Goal: Task Accomplishment & Management: Manage account settings

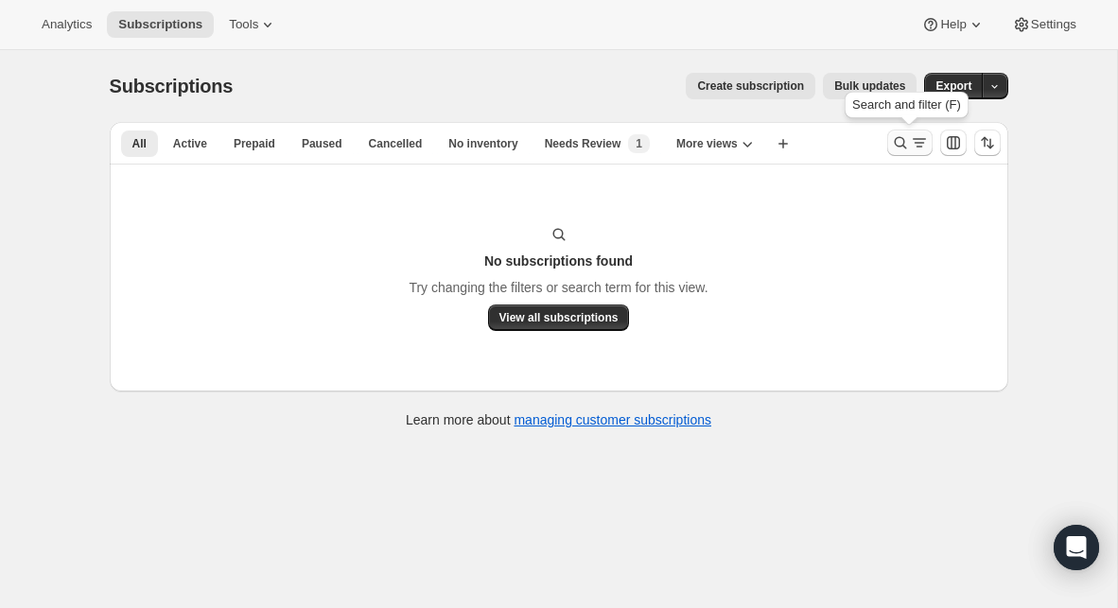
click at [898, 144] on icon "Search and filter results" at bounding box center [900, 142] width 19 height 19
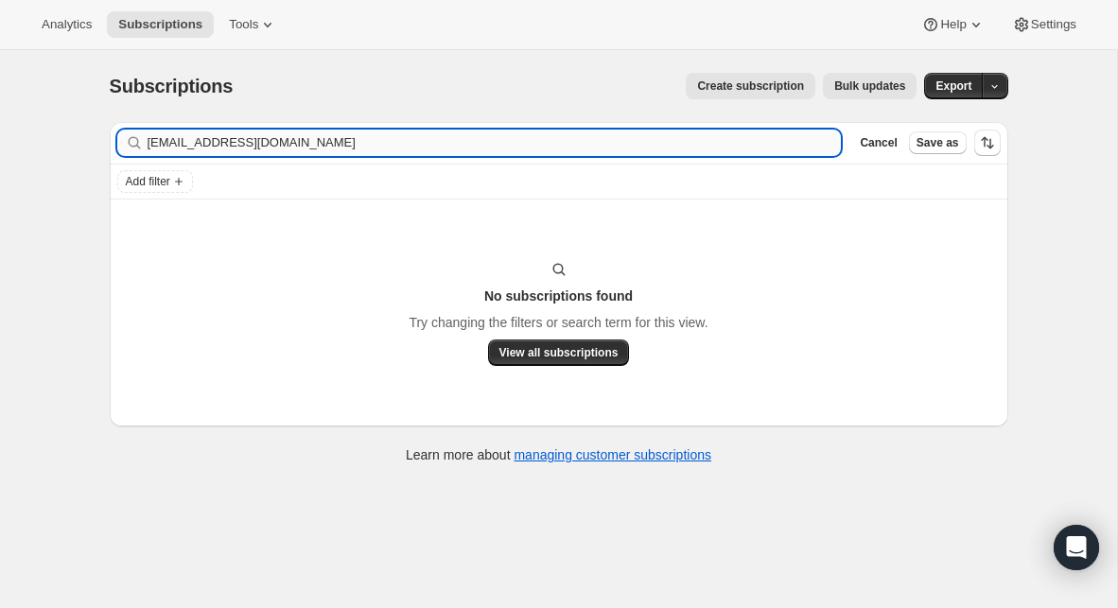
click at [431, 141] on input "[EMAIL_ADDRESS][DOMAIN_NAME]" at bounding box center [495, 143] width 694 height 26
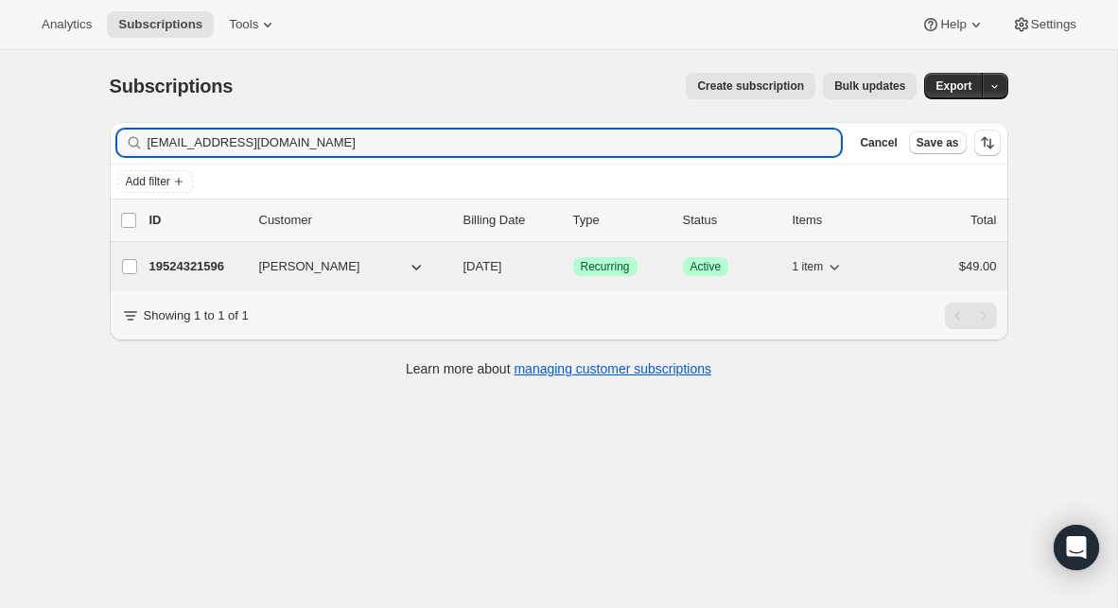
type input "[EMAIL_ADDRESS][DOMAIN_NAME]"
click at [209, 268] on p "19524321596" at bounding box center [196, 266] width 95 height 19
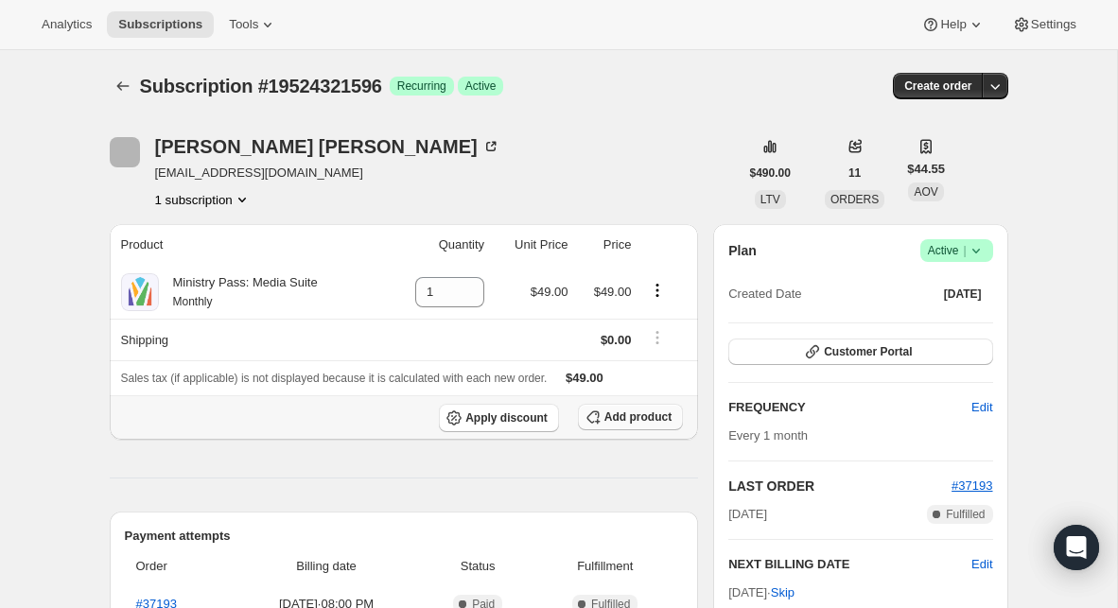
click at [612, 417] on span "Add product" at bounding box center [637, 416] width 67 height 15
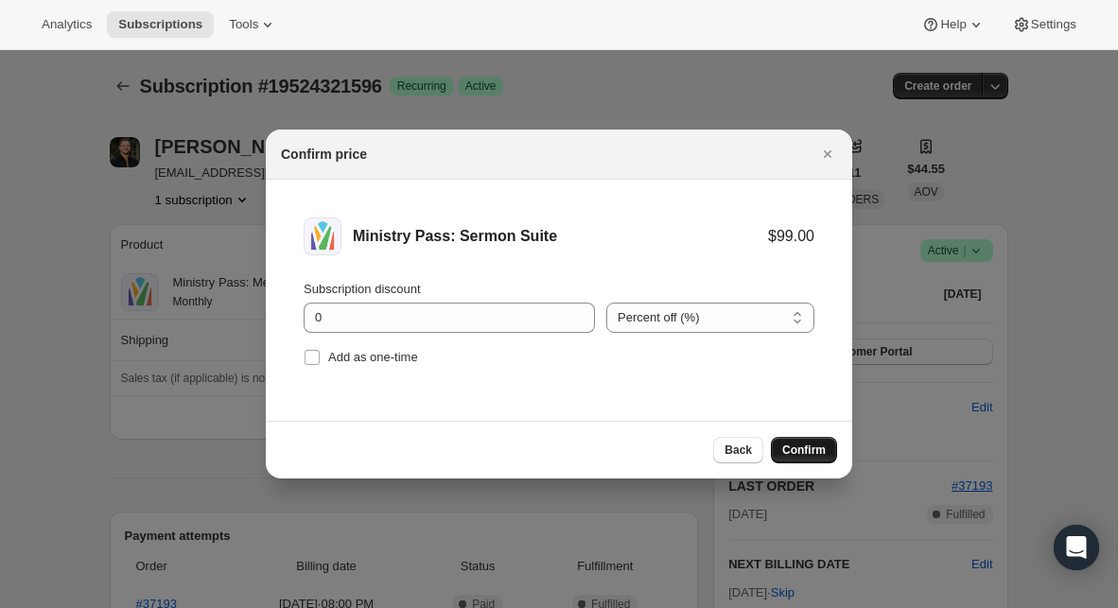
click at [808, 456] on span "Confirm" at bounding box center [803, 450] width 43 height 15
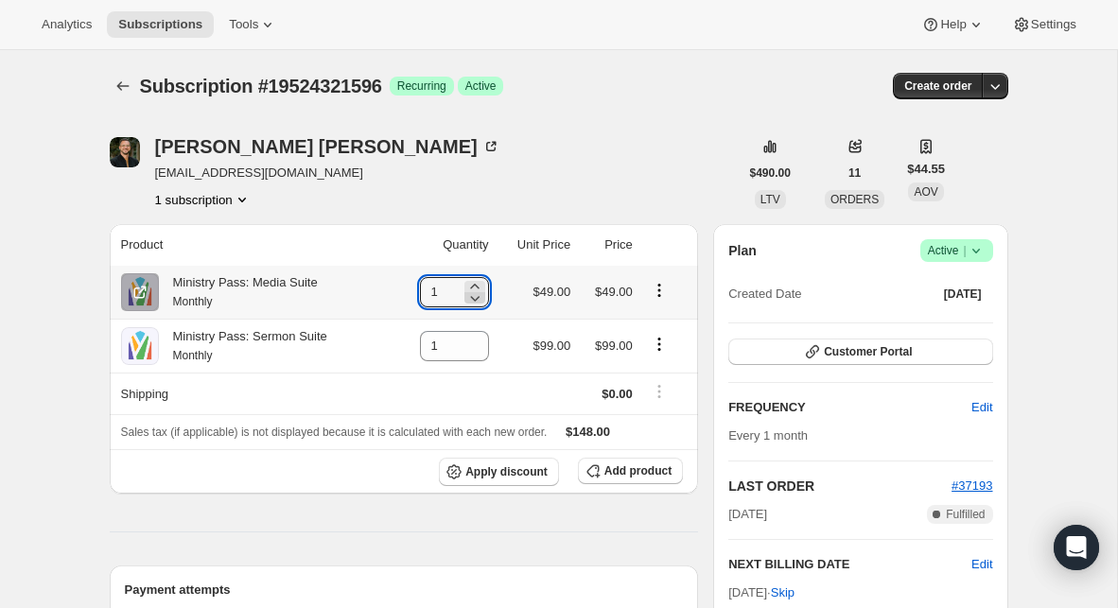
click at [473, 298] on icon at bounding box center [474, 299] width 9 height 6
type input "0"
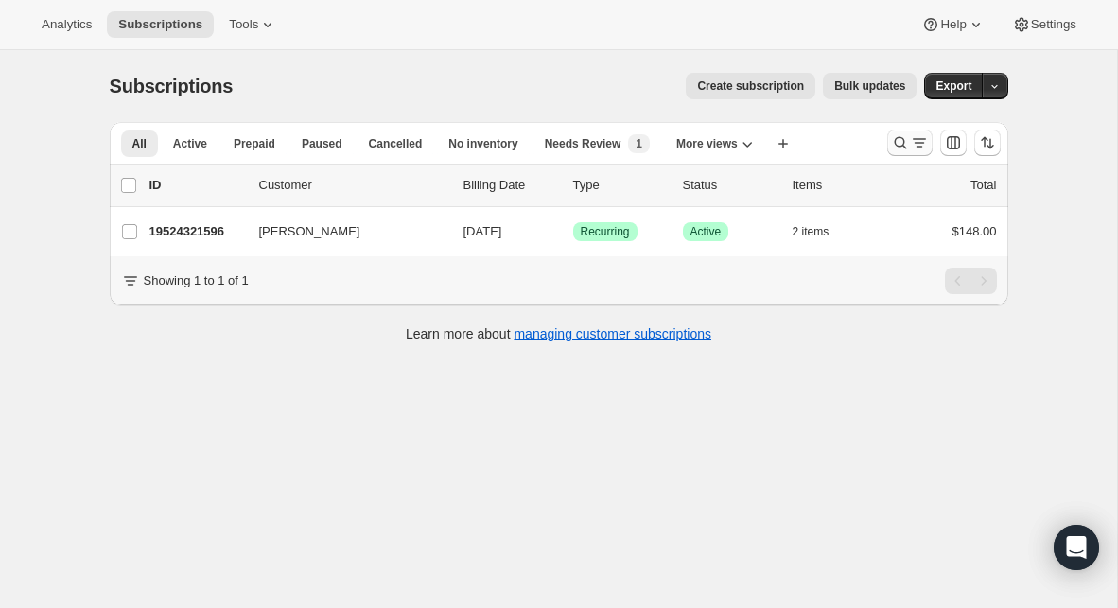
click at [904, 149] on icon "Search and filter results" at bounding box center [900, 142] width 19 height 19
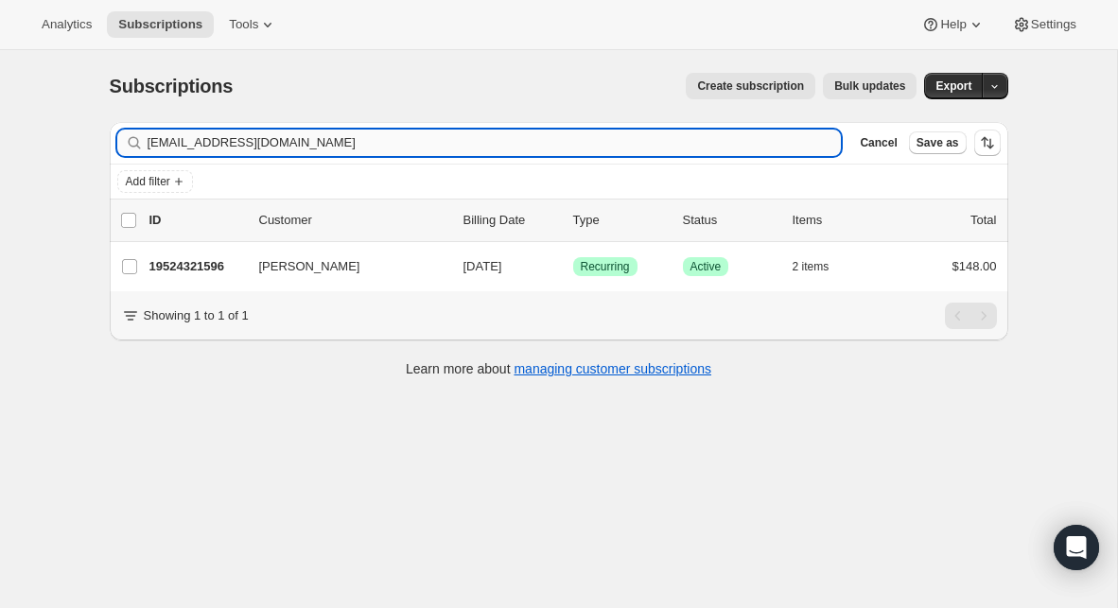
click at [446, 137] on input "[EMAIL_ADDRESS][DOMAIN_NAME]" at bounding box center [495, 143] width 694 height 26
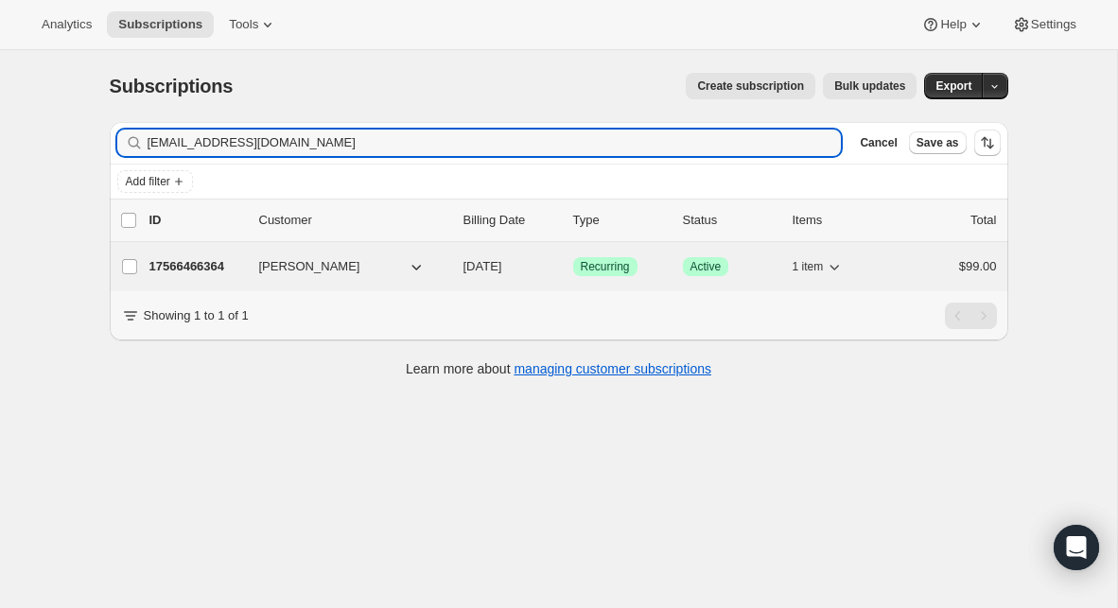
type input "[EMAIL_ADDRESS][DOMAIN_NAME]"
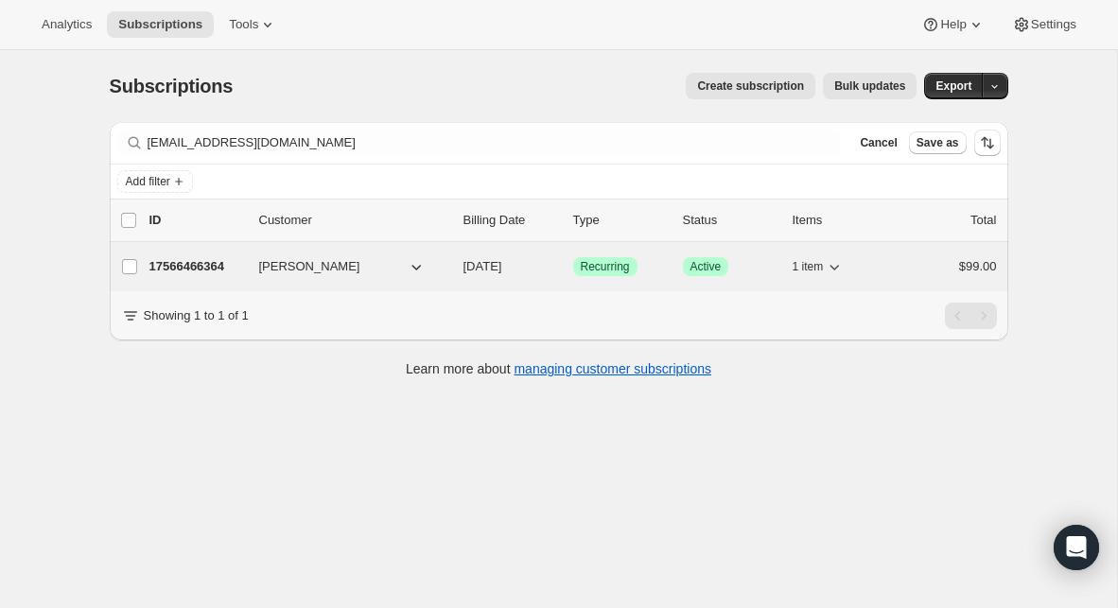
click at [191, 269] on p "17566466364" at bounding box center [196, 266] width 95 height 19
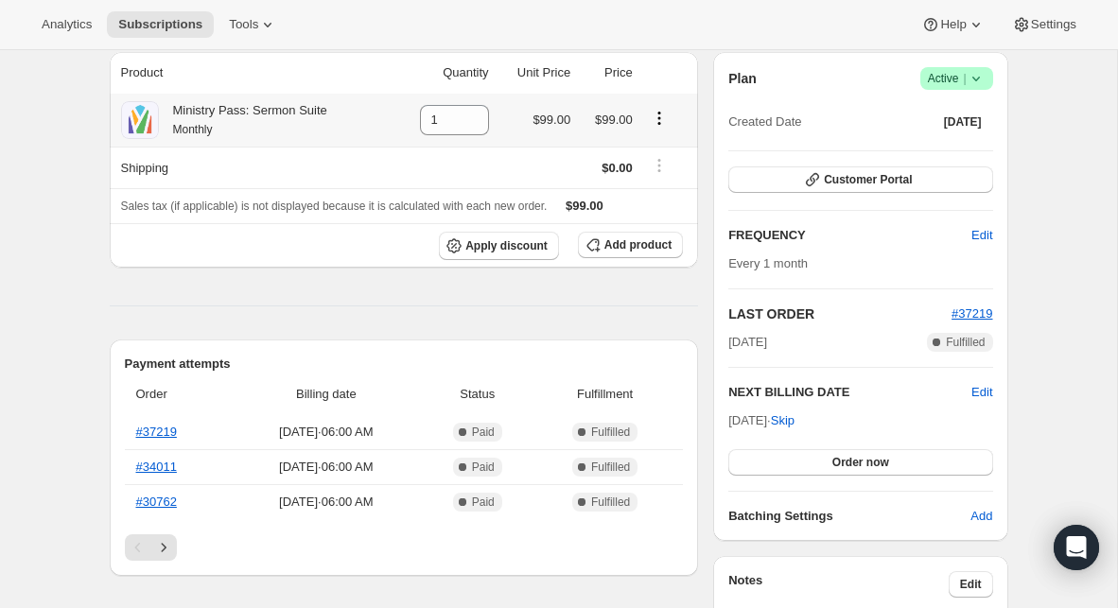
scroll to position [173, 0]
click at [162, 462] on link "#34011" at bounding box center [156, 466] width 41 height 14
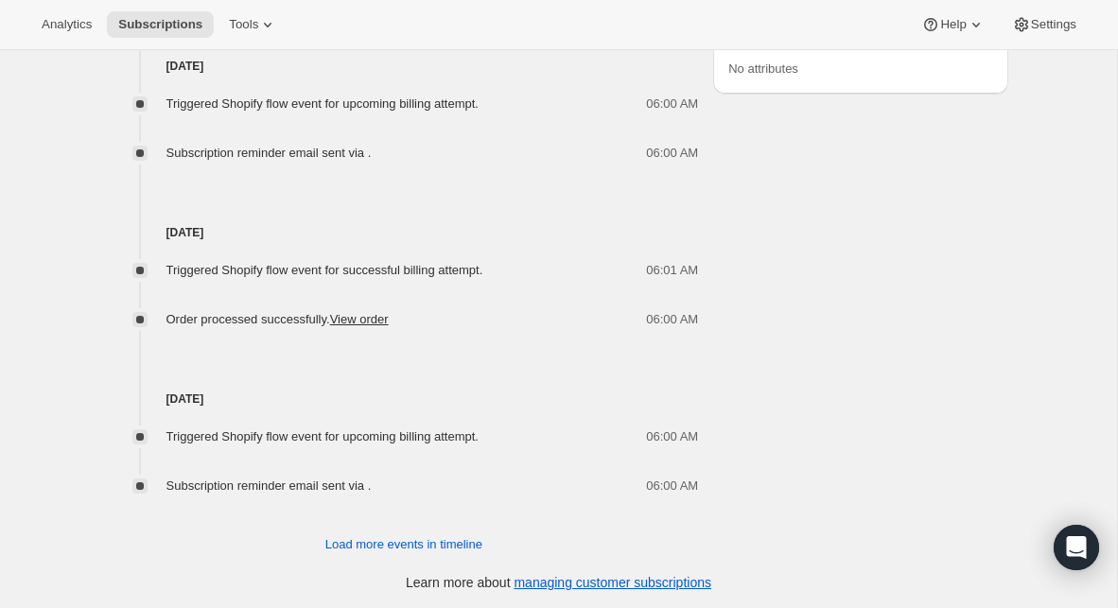
scroll to position [1144, 0]
click at [365, 539] on span "Load more events in timeline" at bounding box center [403, 542] width 157 height 19
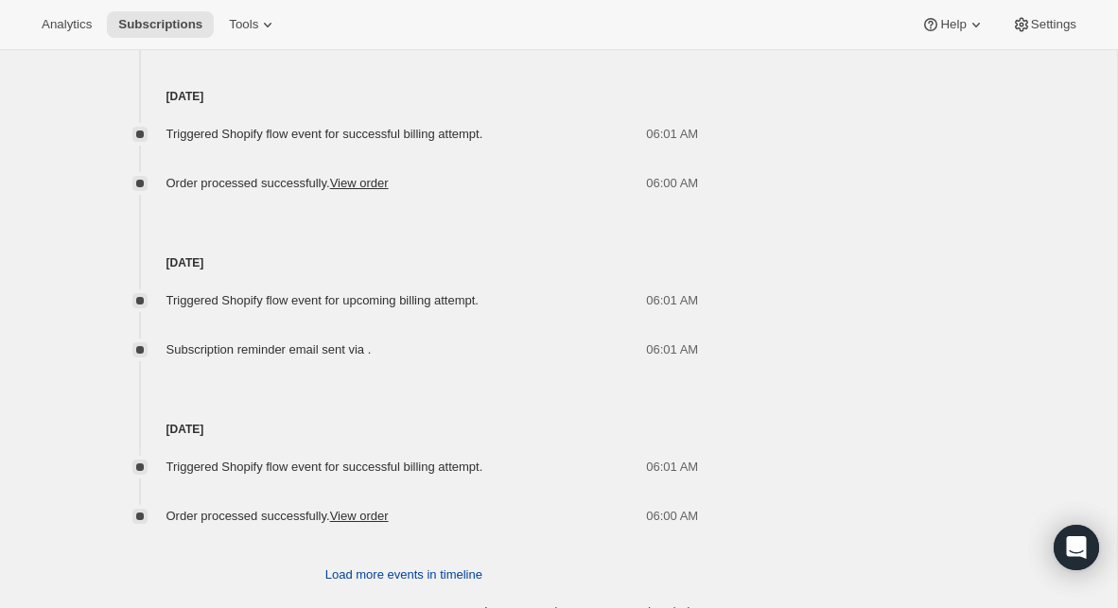
scroll to position [1976, 0]
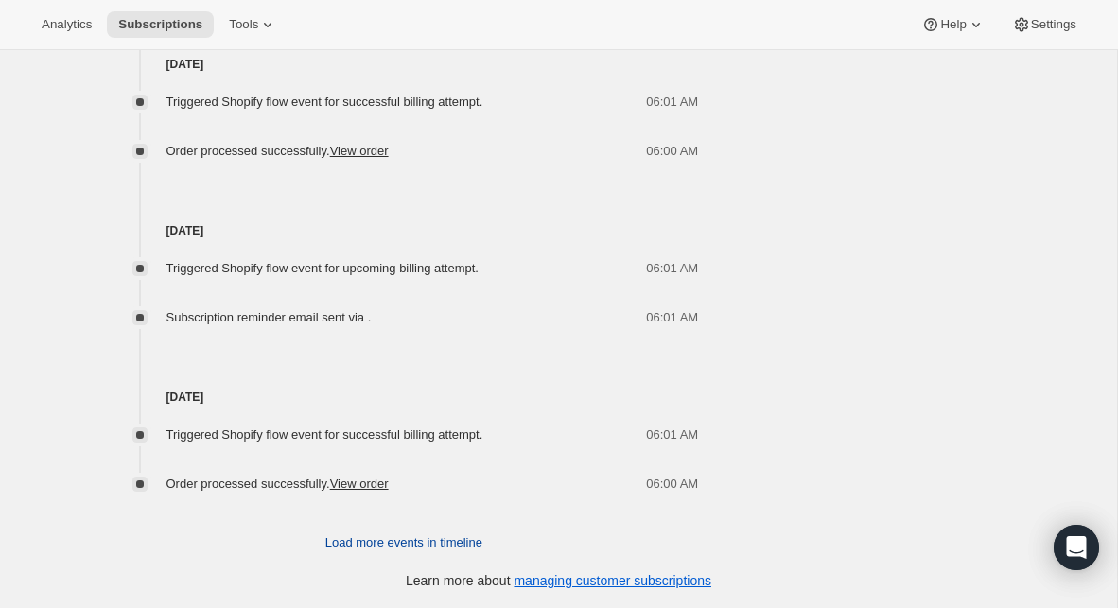
click at [396, 546] on span "Load more events in timeline" at bounding box center [403, 542] width 157 height 19
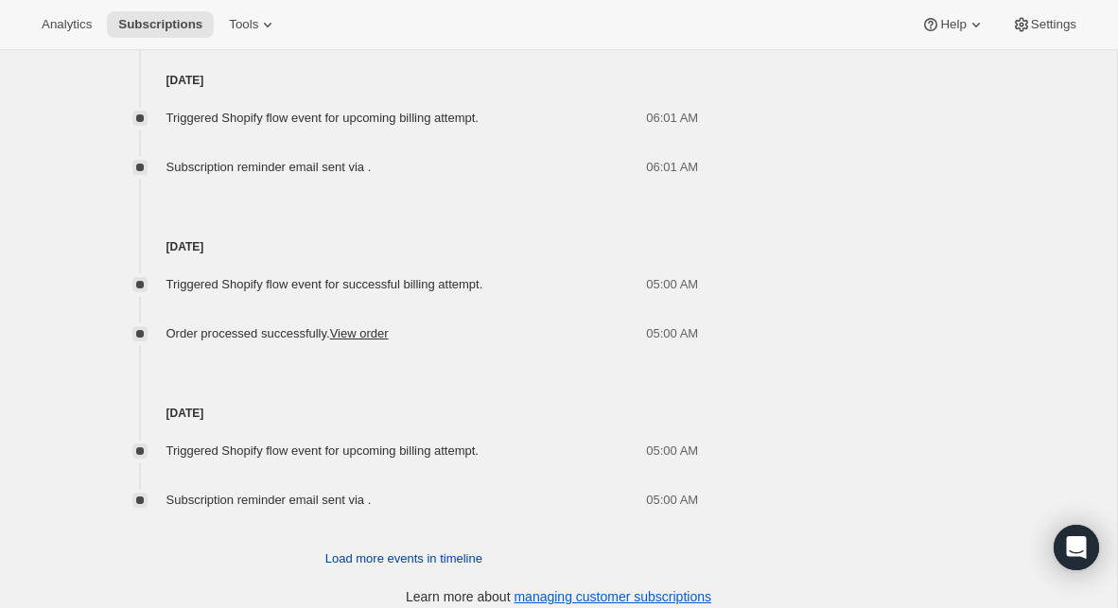
scroll to position [2808, 0]
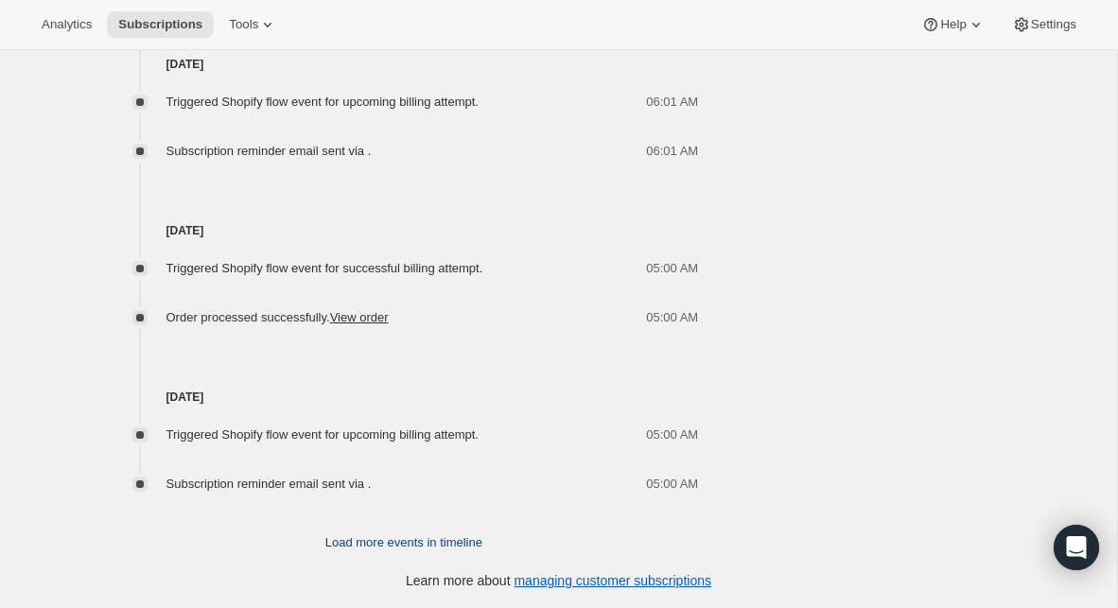
click at [396, 546] on span "Load more events in timeline" at bounding box center [403, 542] width 157 height 19
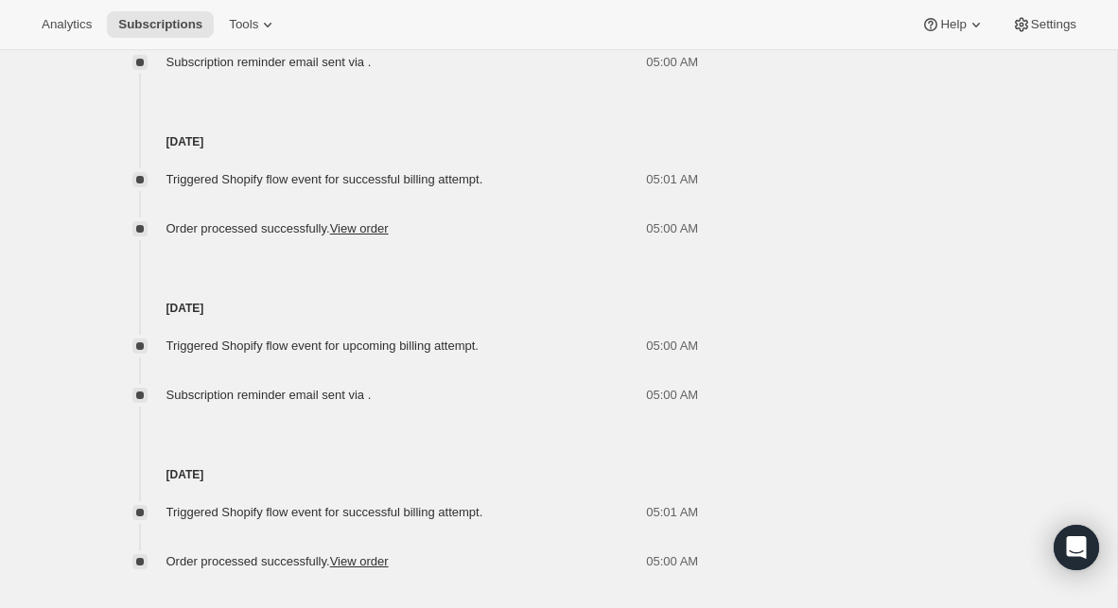
scroll to position [3641, 0]
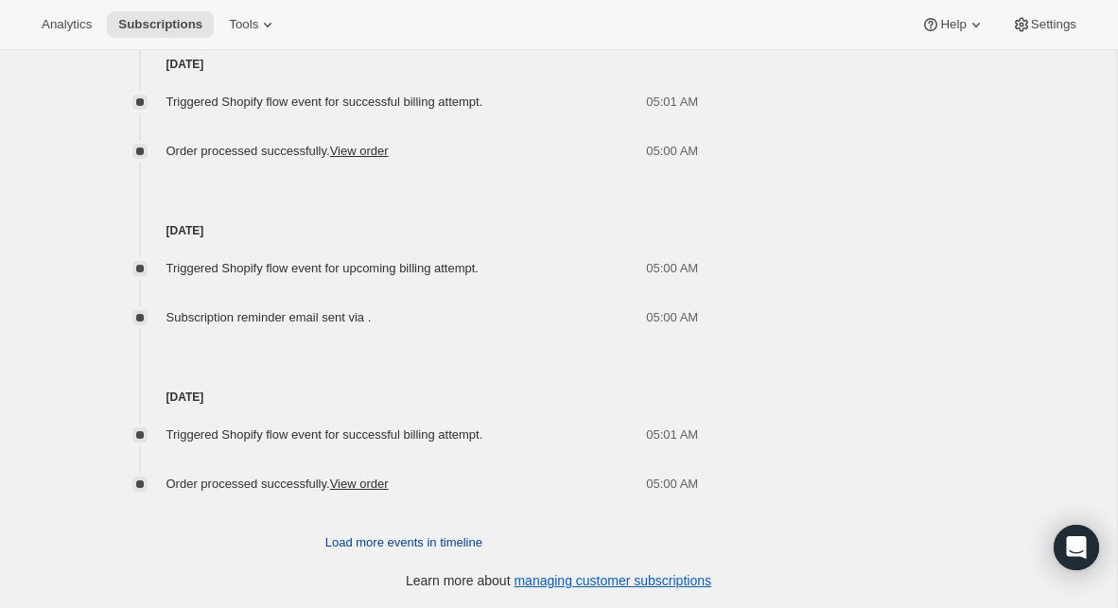
click at [389, 542] on span "Load more events in timeline" at bounding box center [403, 542] width 157 height 19
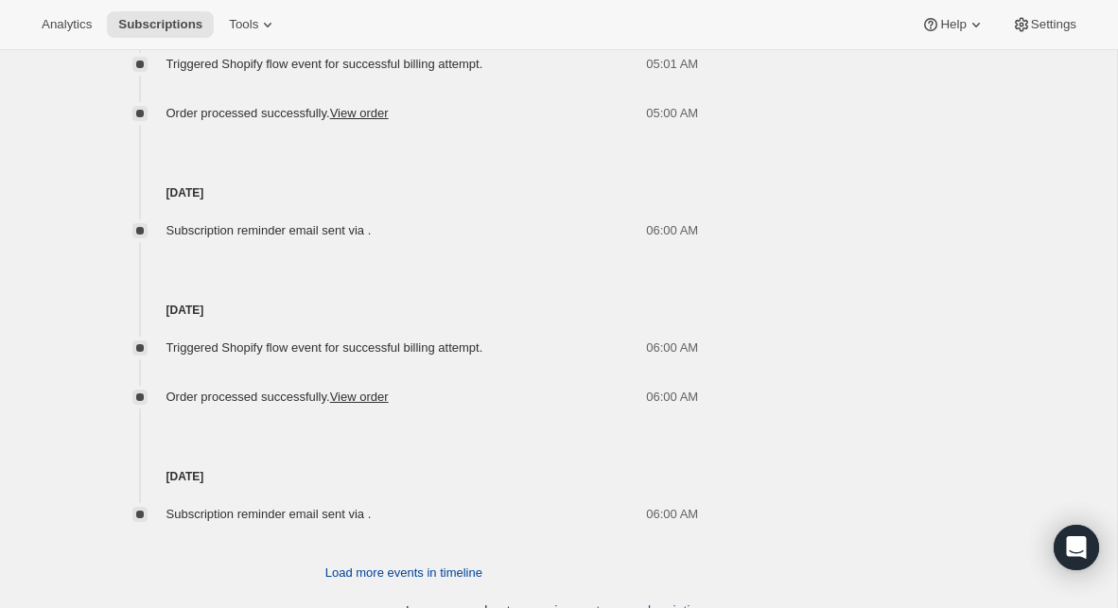
scroll to position [4325, 0]
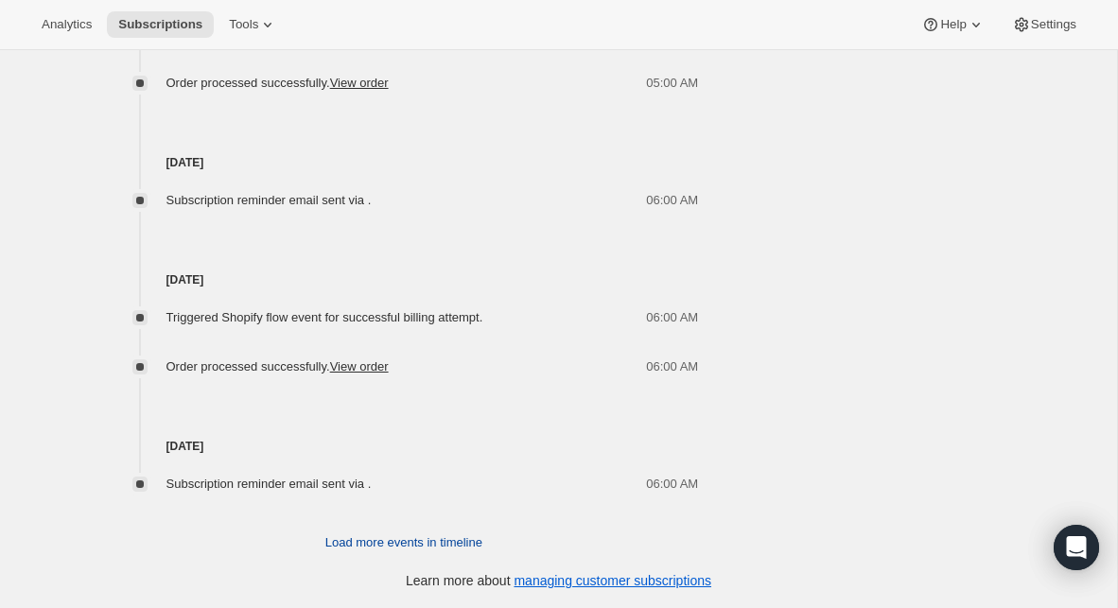
click at [406, 546] on span "Load more events in timeline" at bounding box center [403, 542] width 157 height 19
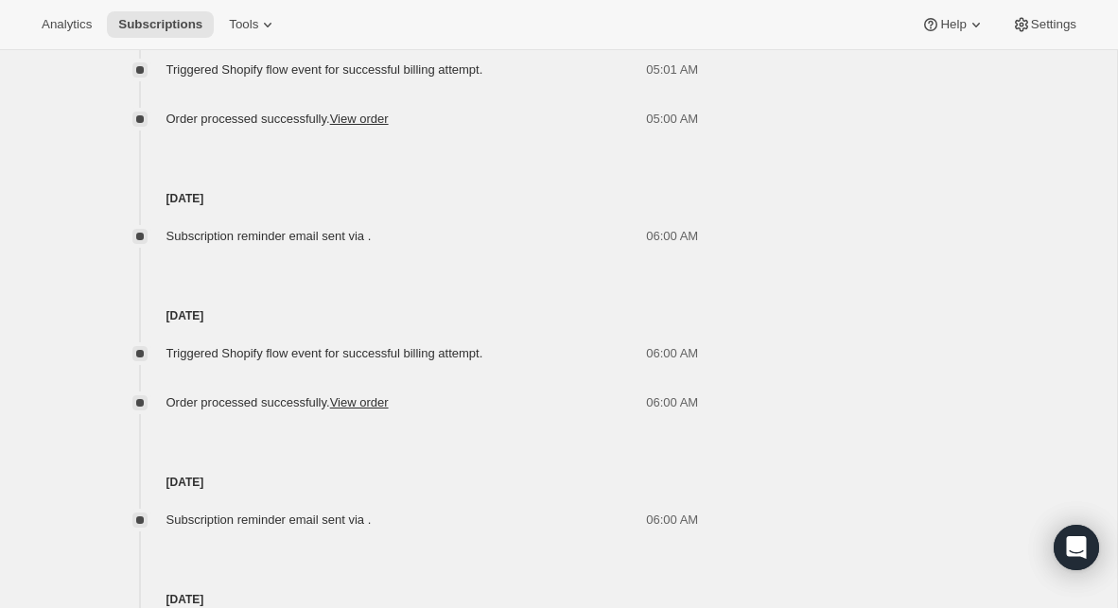
scroll to position [4282, 0]
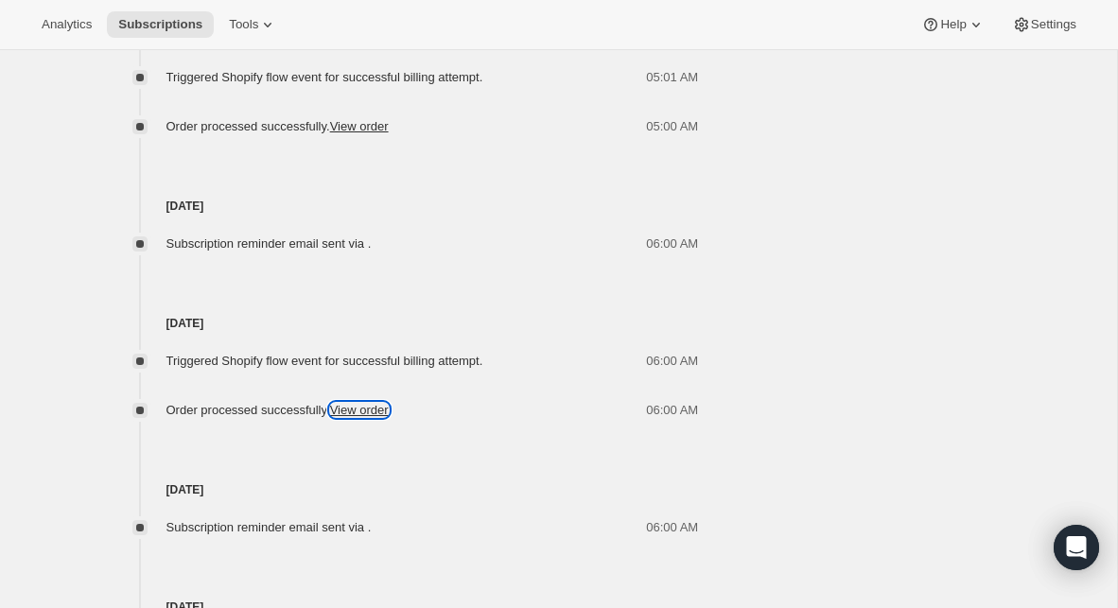
click at [370, 409] on link "View order" at bounding box center [359, 410] width 59 height 14
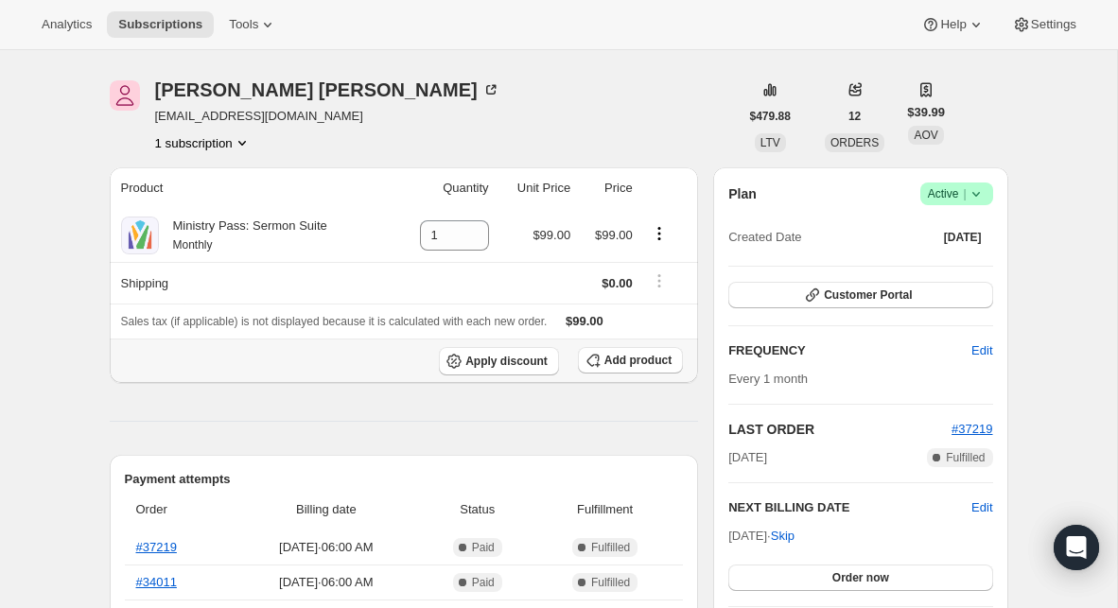
scroll to position [0, 0]
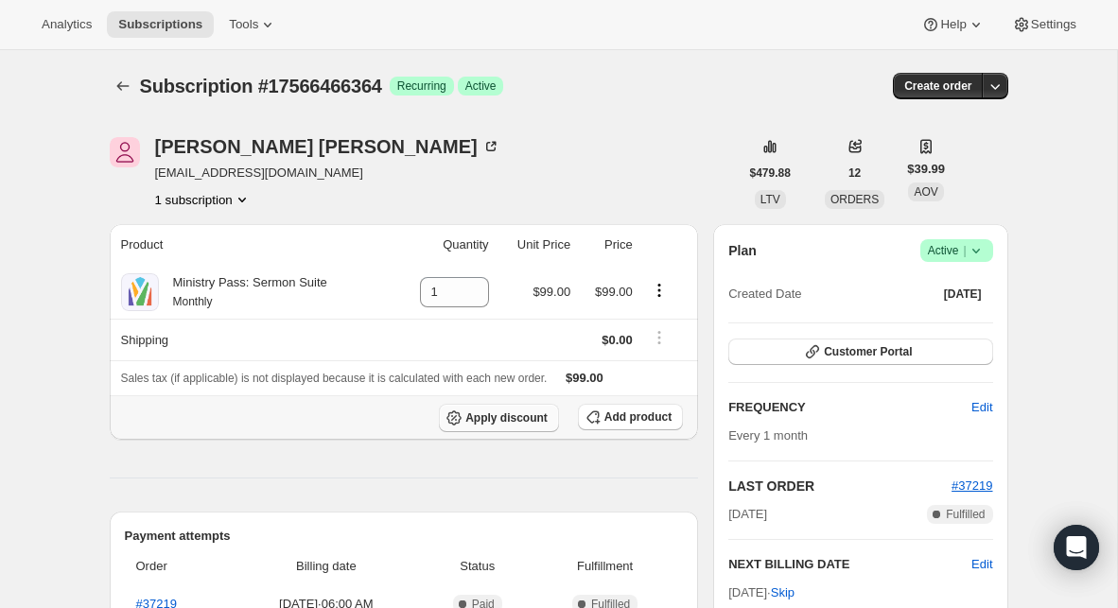
click at [528, 417] on span "Apply discount" at bounding box center [506, 417] width 82 height 15
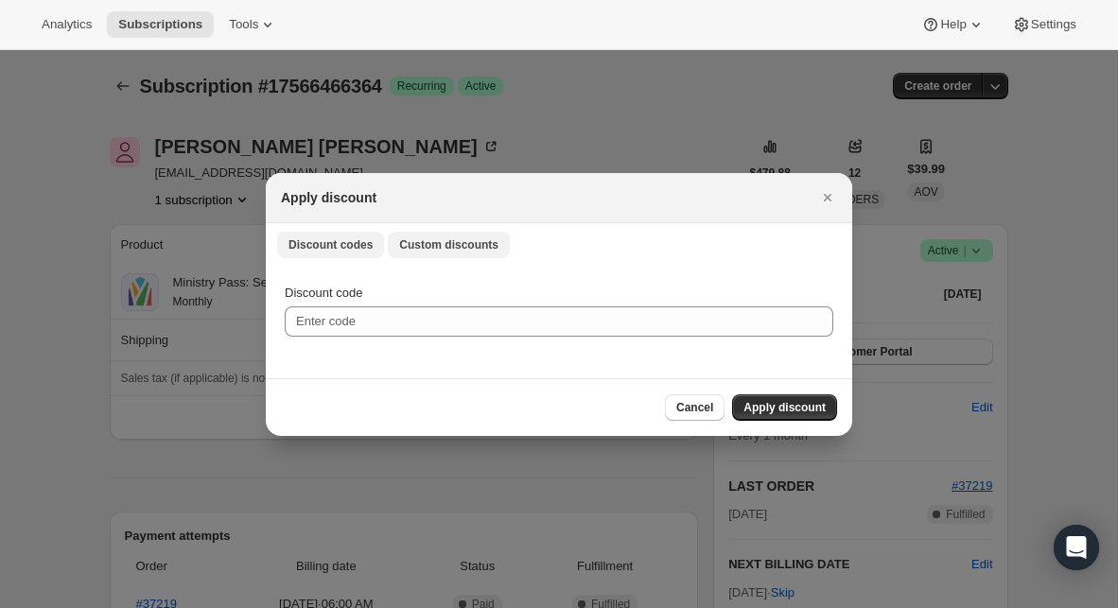
click at [443, 244] on span "Custom discounts" at bounding box center [448, 244] width 99 height 15
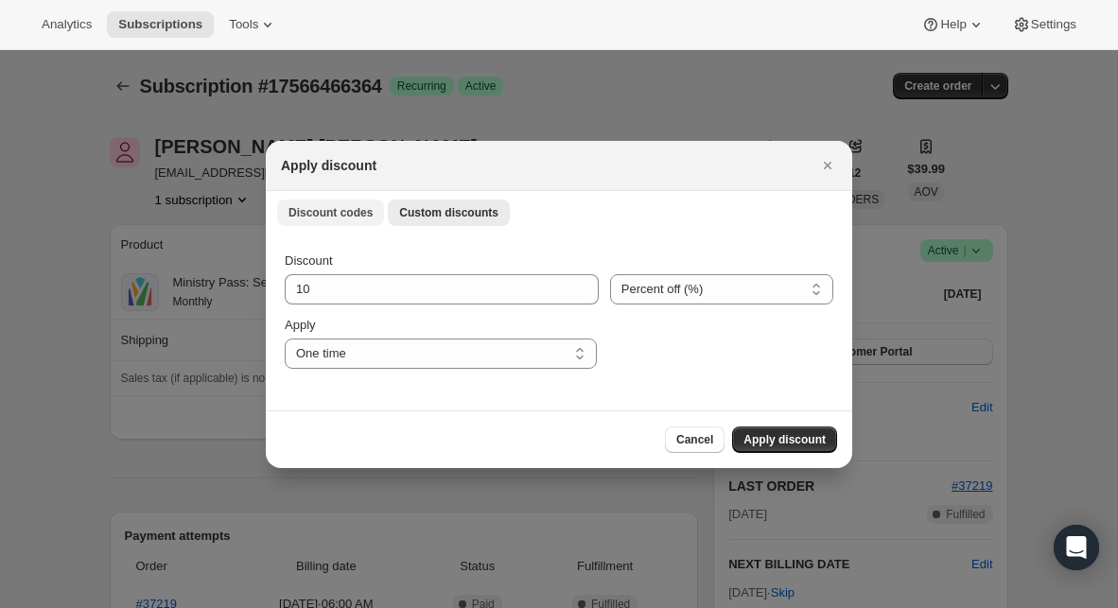
click at [354, 215] on span "Discount codes" at bounding box center [330, 212] width 84 height 15
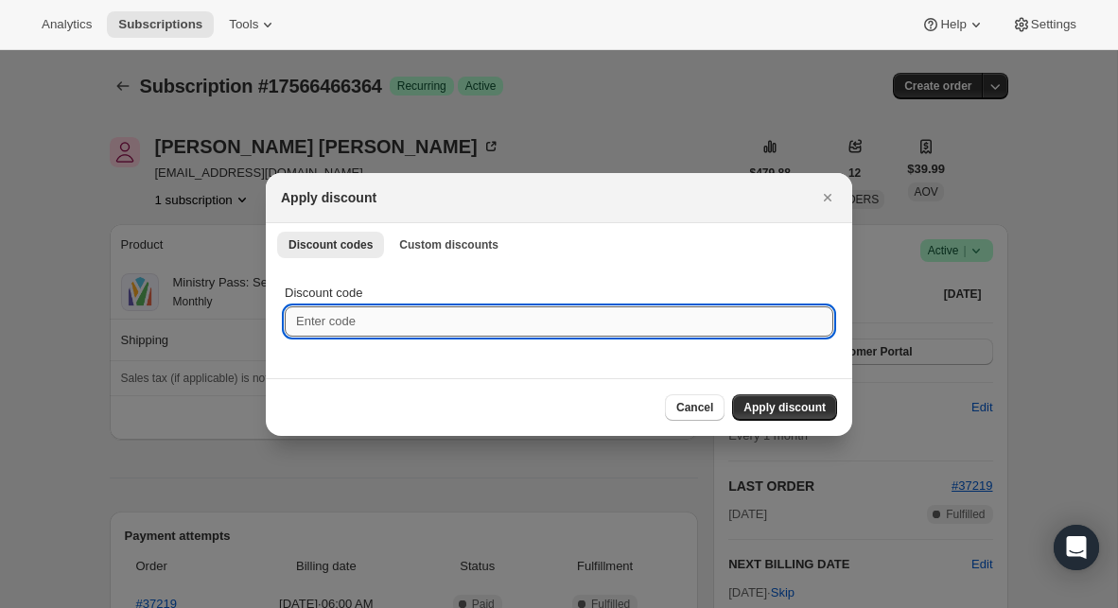
click at [373, 324] on input "Discount code" at bounding box center [559, 321] width 548 height 30
click at [430, 165] on div at bounding box center [559, 304] width 1118 height 608
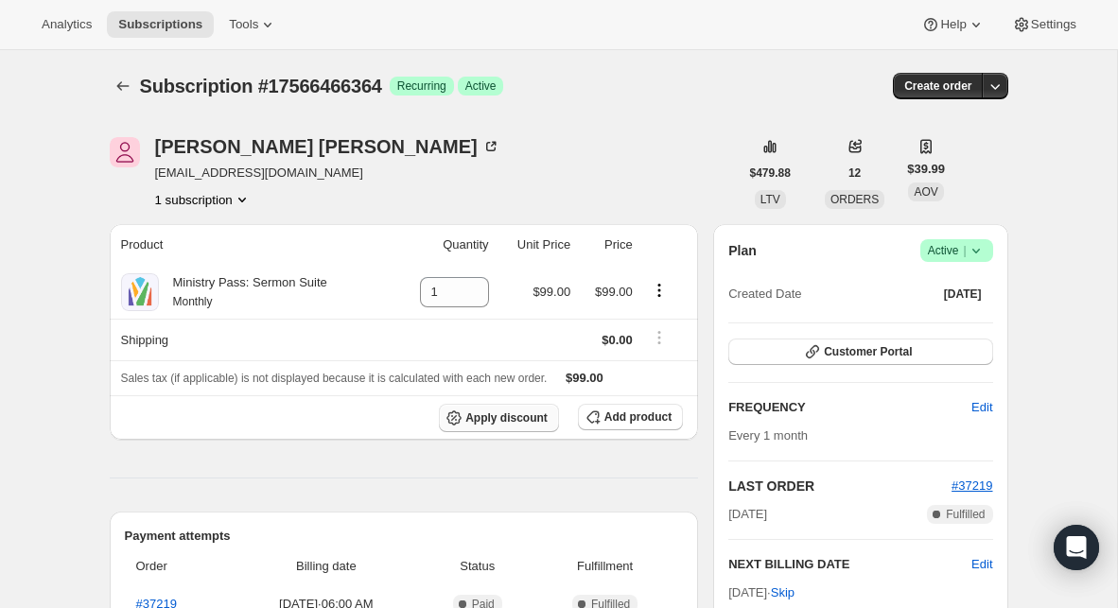
click at [514, 420] on span "Apply discount" at bounding box center [506, 417] width 82 height 15
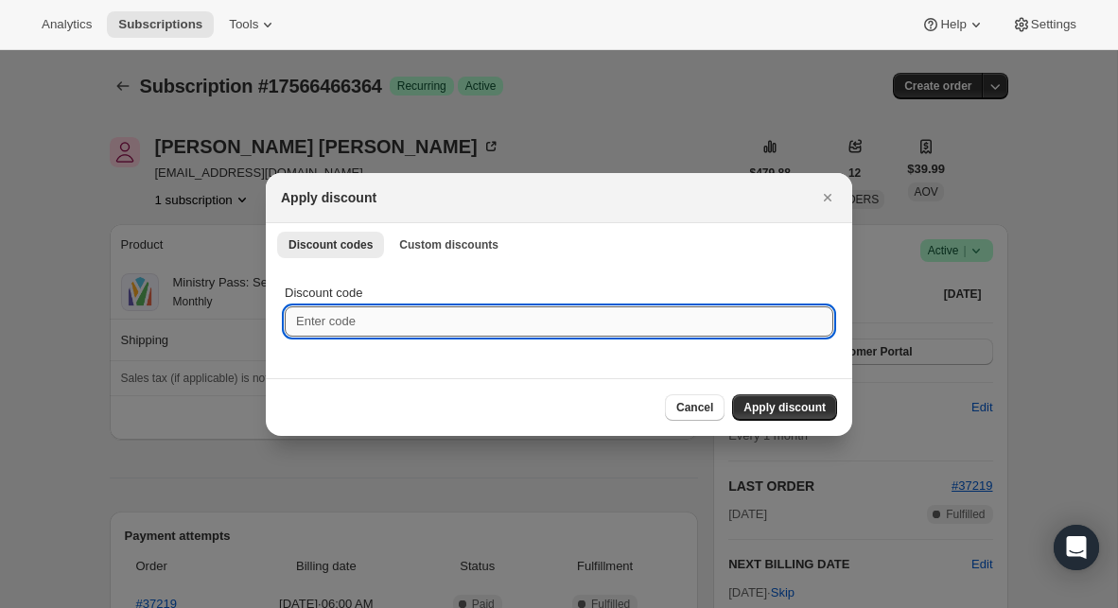
click at [401, 325] on input "Discount code" at bounding box center [559, 321] width 548 height 30
paste input "DK0PE4BXNKNZ-GROW-MONTHLY-59.01 (-$59.01)"
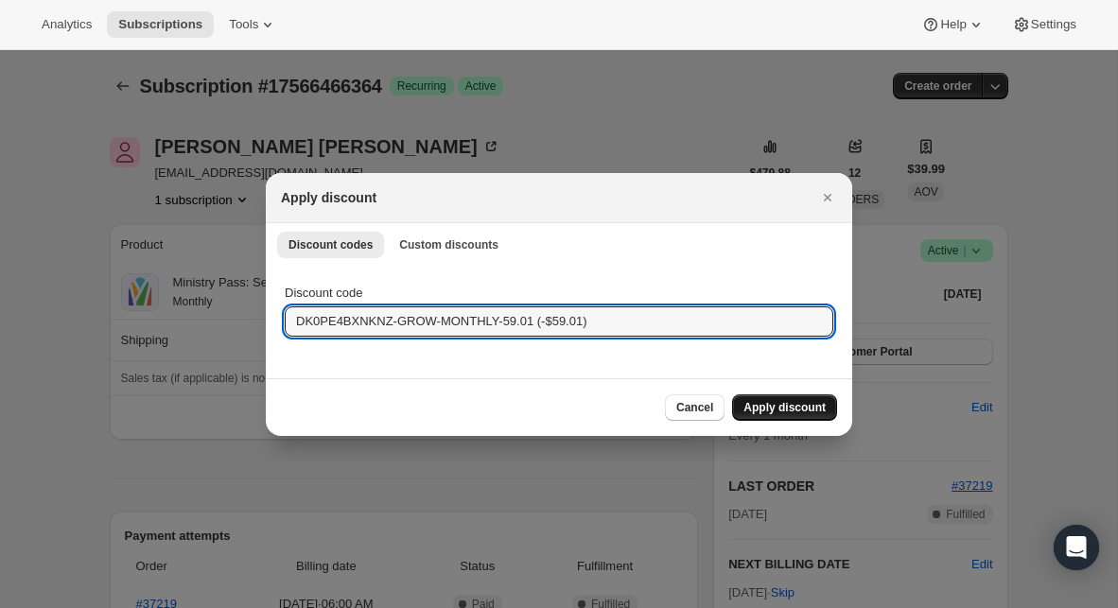
type input "DK0PE4BXNKNZ-GROW-MONTHLY-59.01 (-$59.01)"
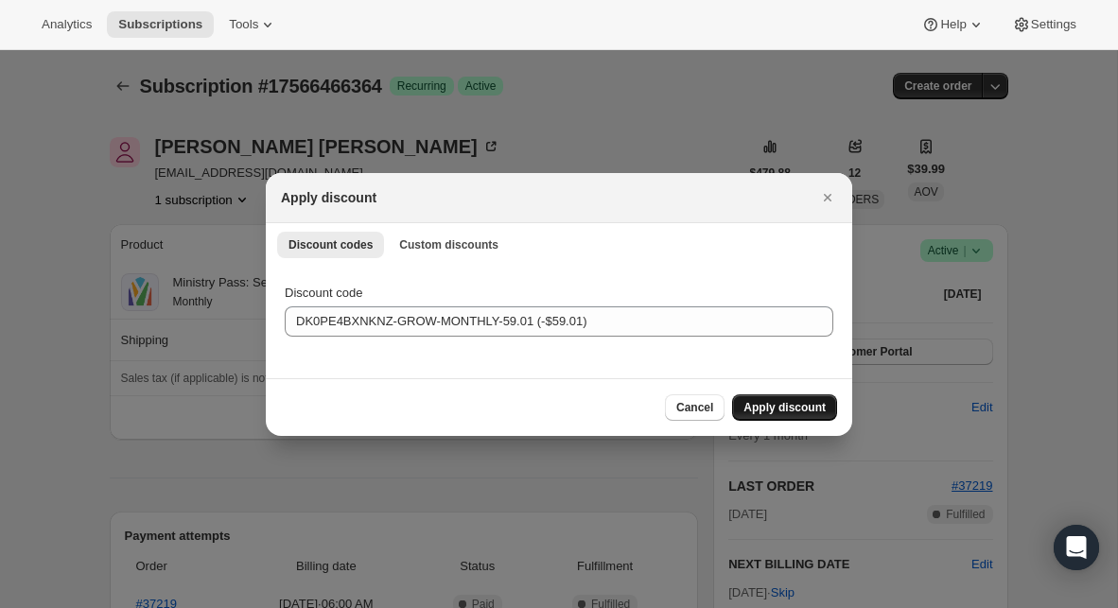
click at [766, 402] on span "Apply discount" at bounding box center [784, 407] width 82 height 15
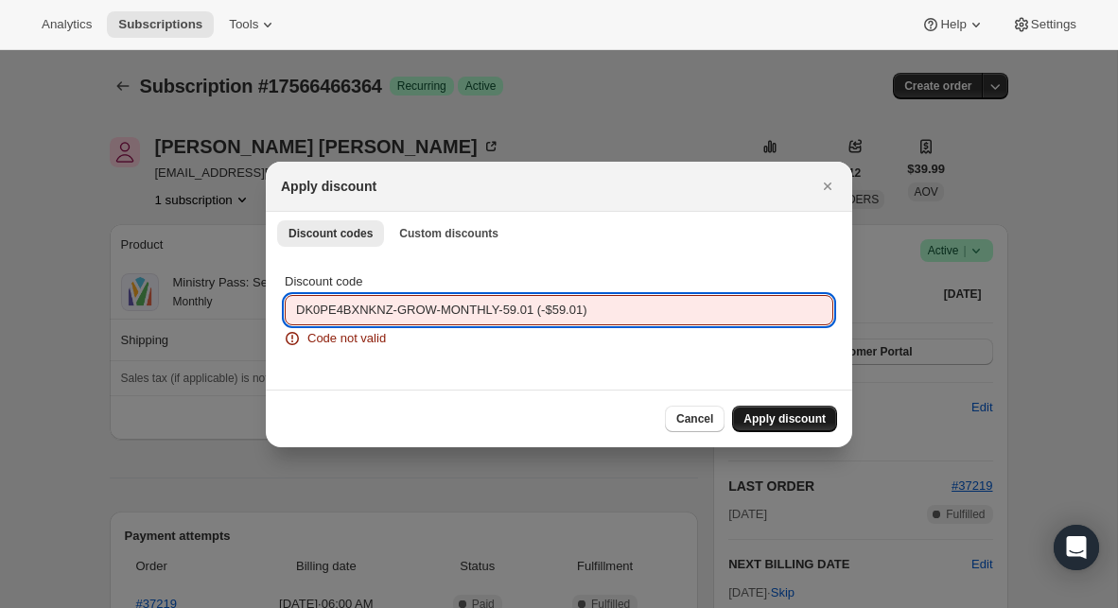
drag, startPoint x: 612, startPoint y: 311, endPoint x: 545, endPoint y: 311, distance: 67.1
click at [545, 310] on input "DK0PE4BXNKNZ-GROW-MONTHLY-59.01 (-$59.01)" at bounding box center [559, 310] width 548 height 30
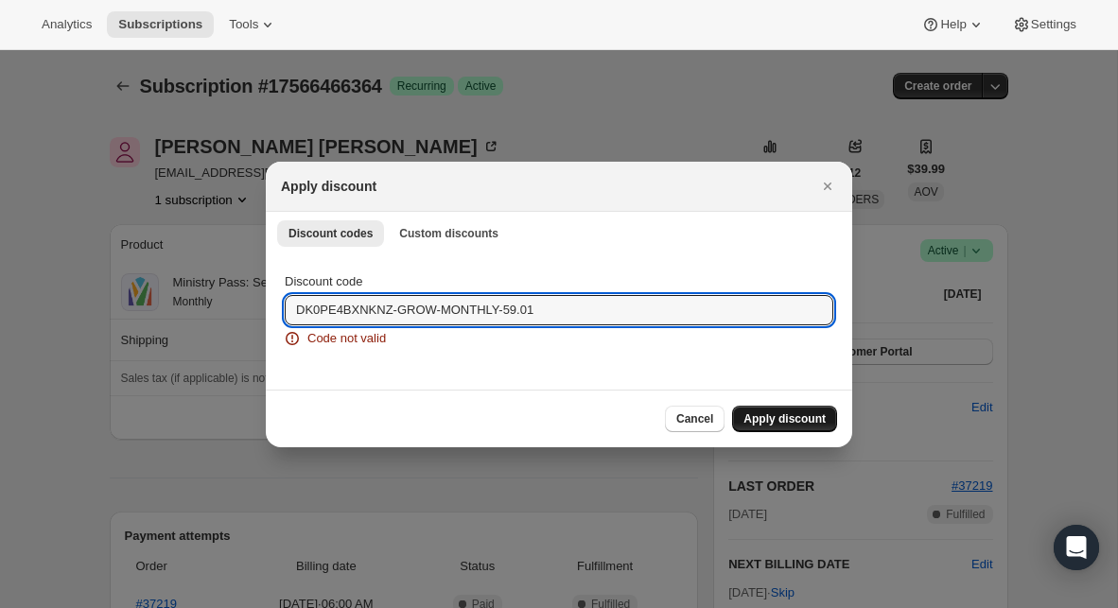
type input "DK0PE4BXNKNZ-GROW-MONTHLY-59.01"
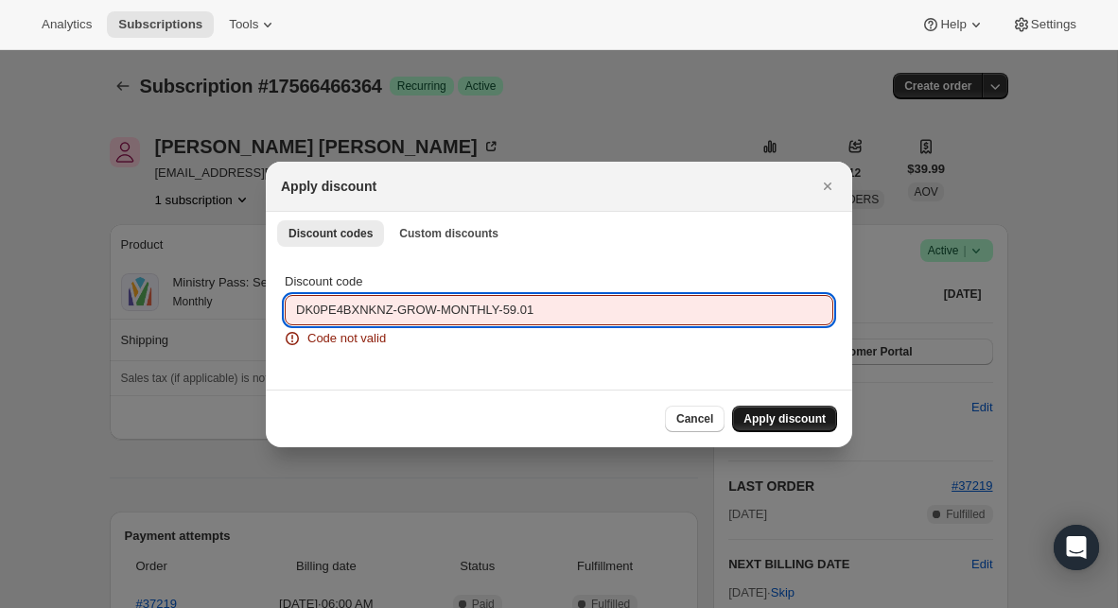
click at [789, 414] on span "Apply discount" at bounding box center [784, 418] width 82 height 15
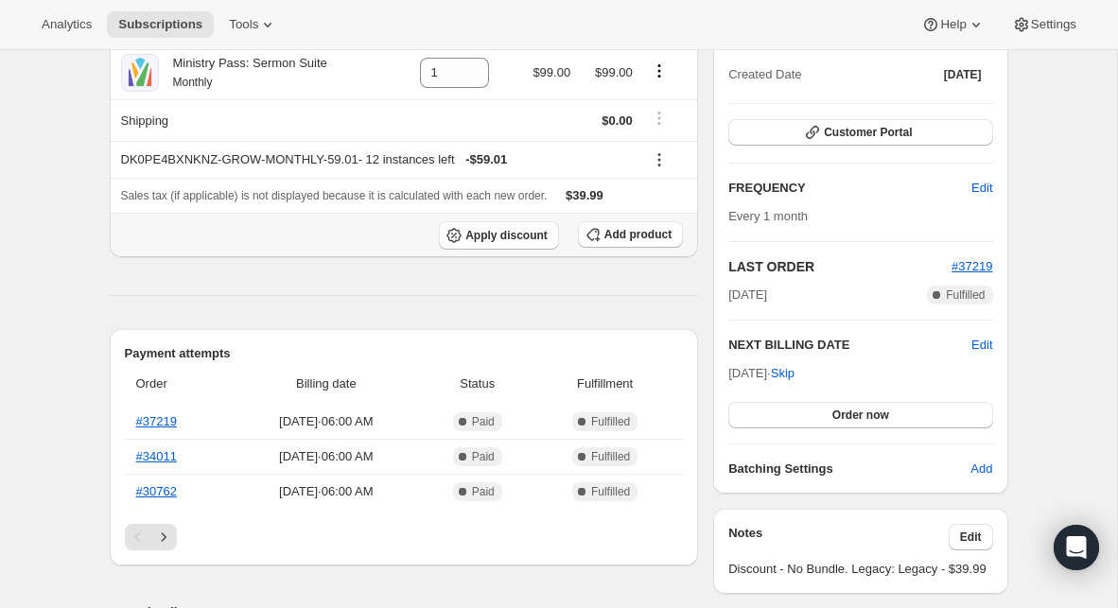
scroll to position [228, 0]
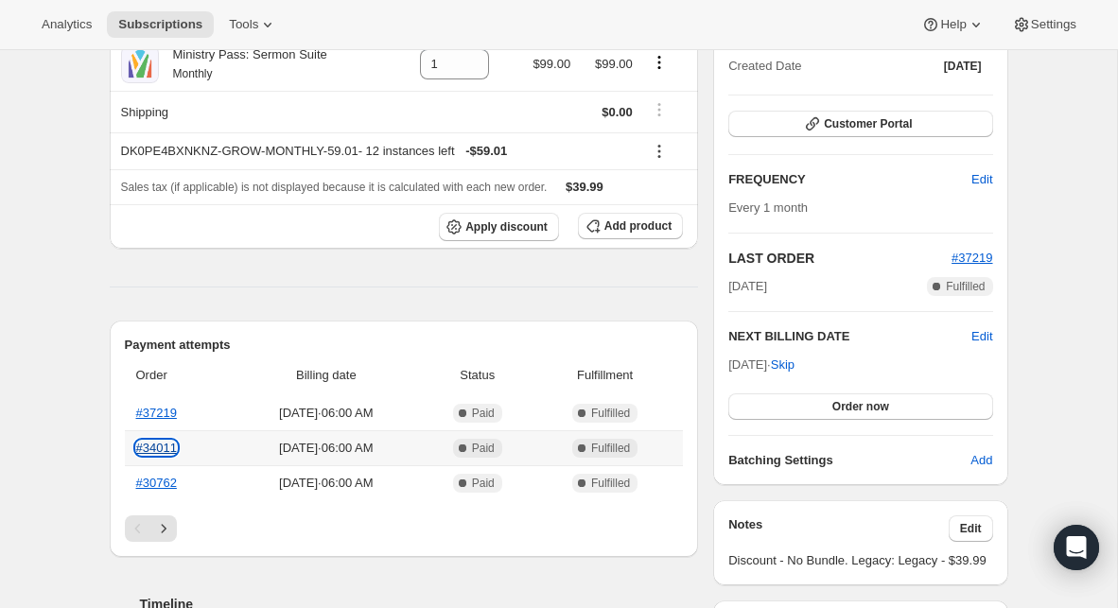
click at [165, 448] on link "#34011" at bounding box center [156, 448] width 41 height 14
click at [162, 404] on th "#37219" at bounding box center [178, 413] width 106 height 34
click at [163, 411] on link "#37219" at bounding box center [156, 413] width 41 height 14
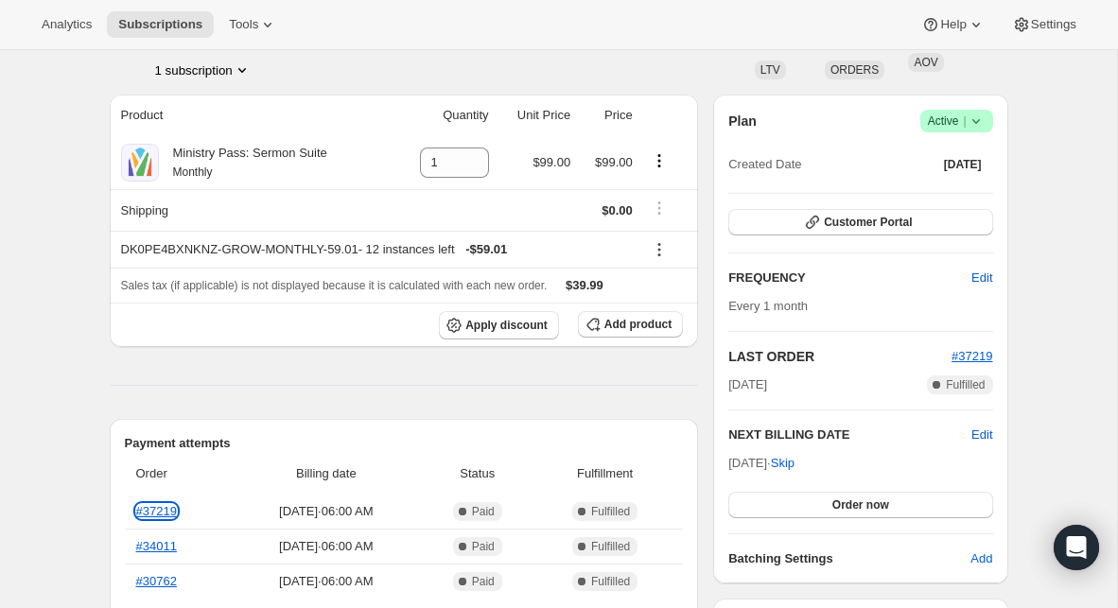
scroll to position [0, 0]
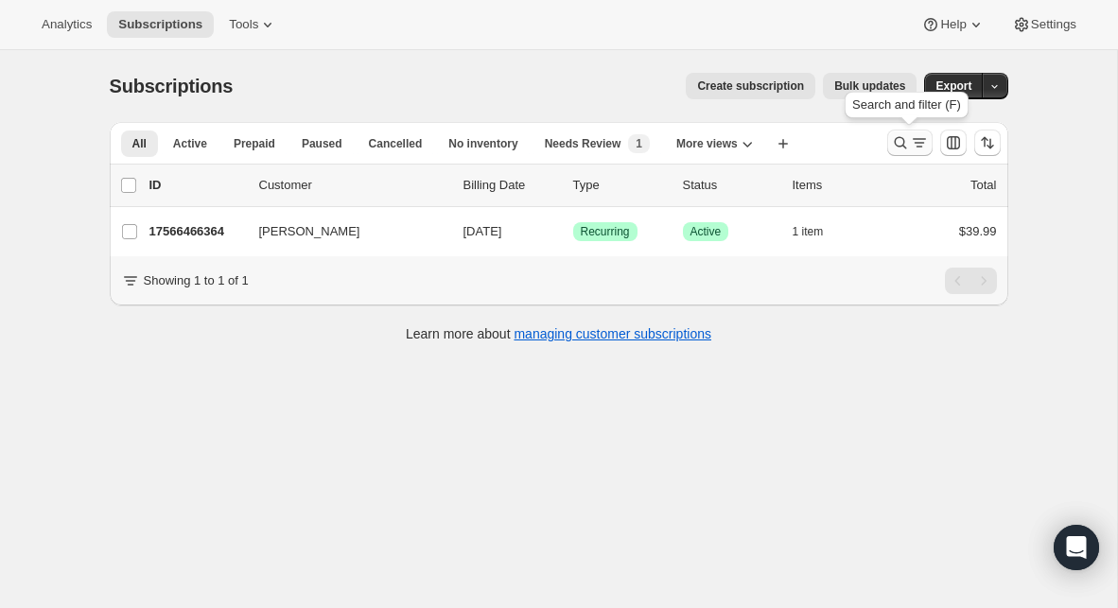
click at [904, 138] on icon "Search and filter results" at bounding box center [900, 142] width 19 height 19
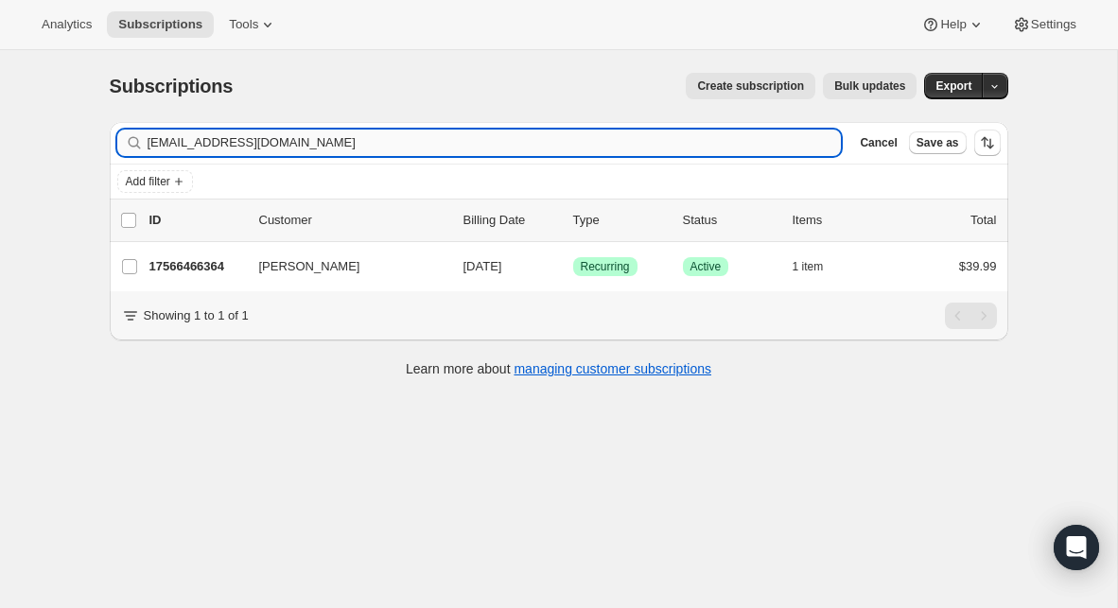
click at [345, 142] on input "[EMAIL_ADDRESS][DOMAIN_NAME]" at bounding box center [495, 143] width 694 height 26
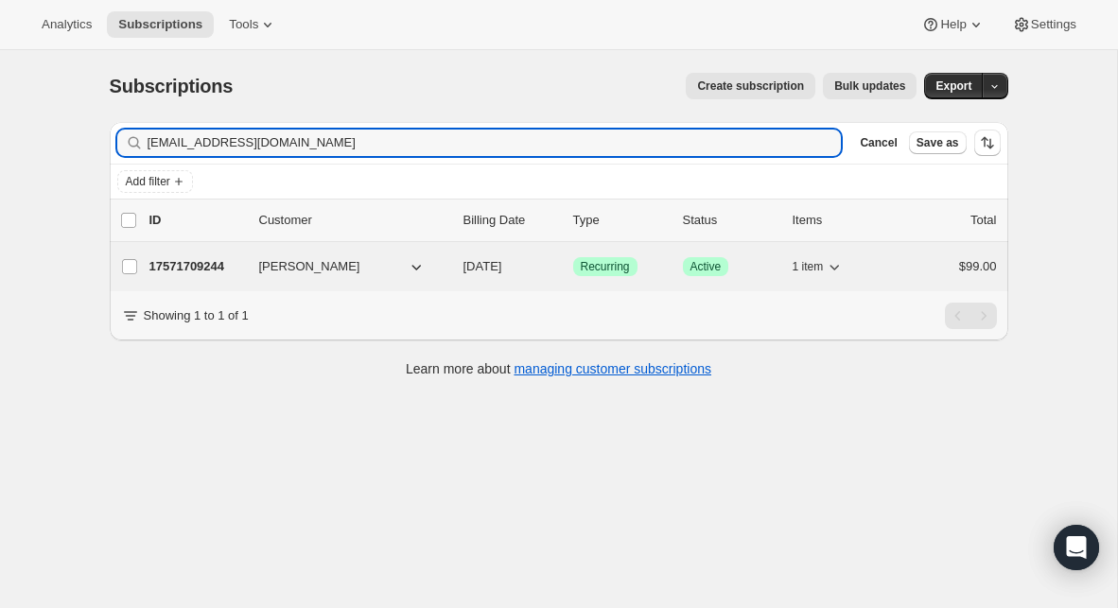
type input "[EMAIL_ADDRESS][DOMAIN_NAME]"
click at [199, 269] on p "17571709244" at bounding box center [196, 266] width 95 height 19
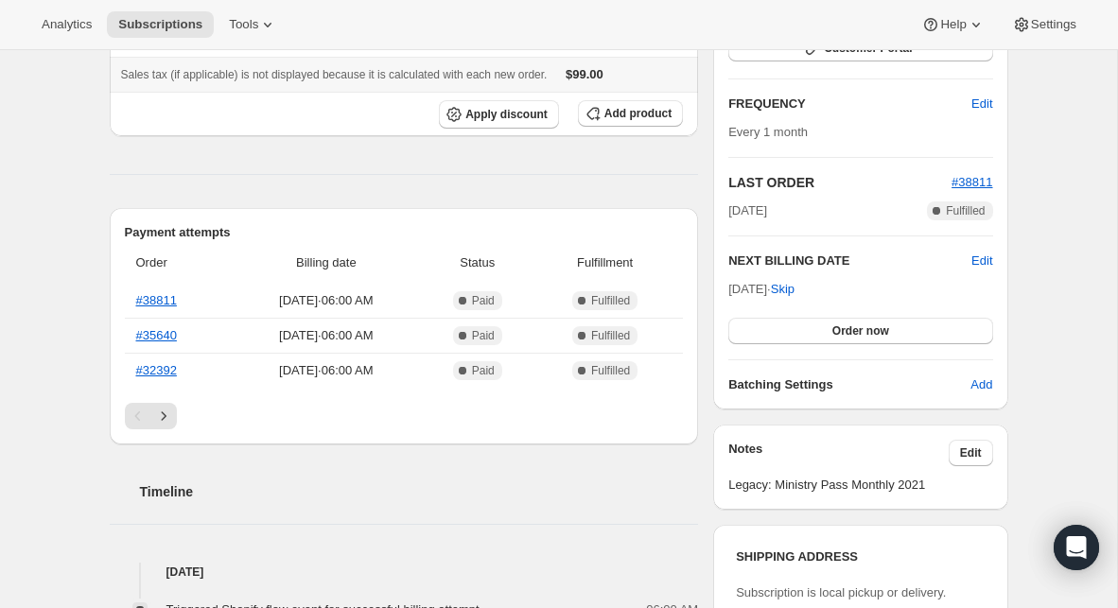
scroll to position [322, 0]
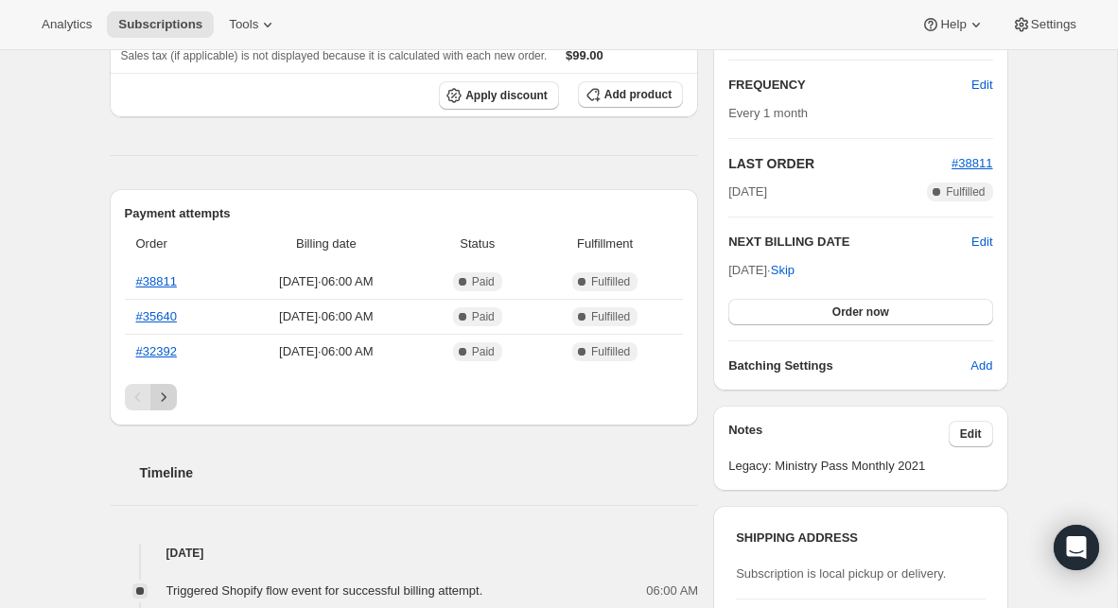
click at [169, 400] on icon "Next" at bounding box center [163, 397] width 19 height 19
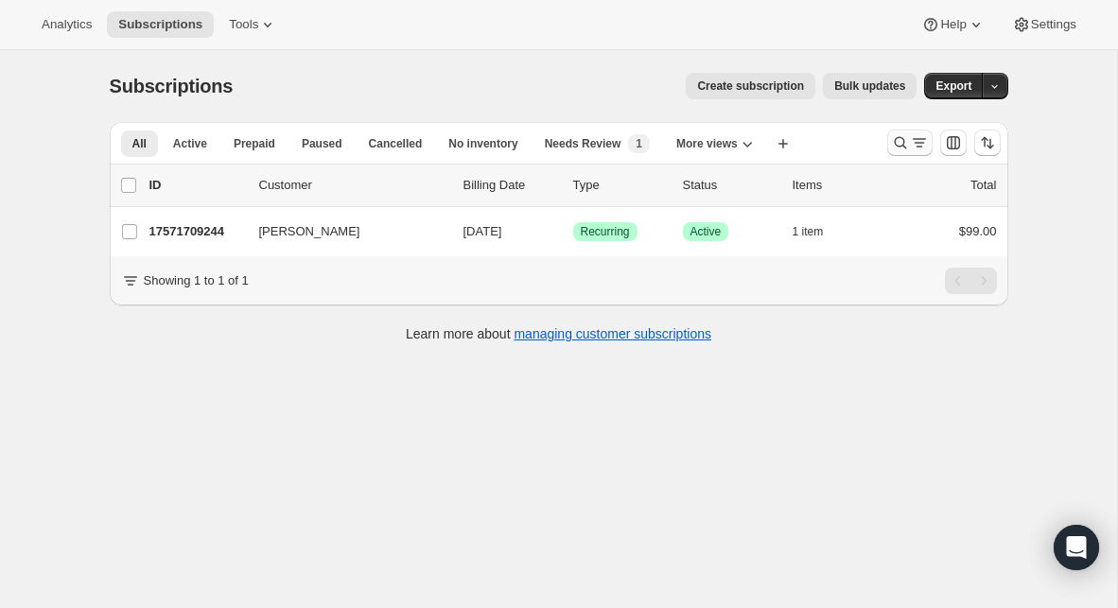
click at [888, 149] on button "Search and filter results" at bounding box center [909, 143] width 45 height 26
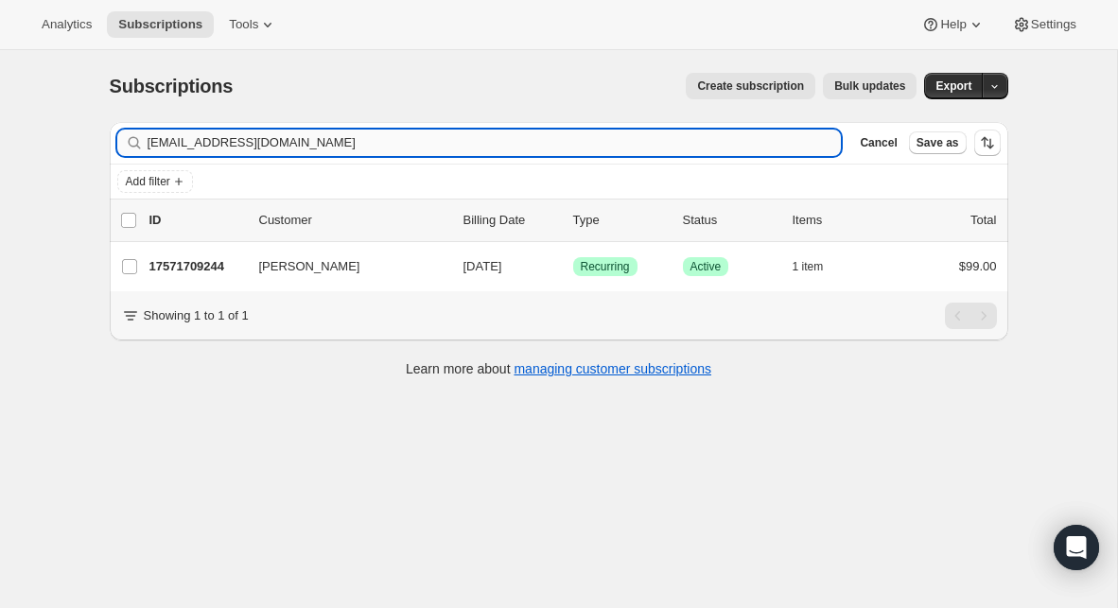
click at [465, 148] on input "[EMAIL_ADDRESS][DOMAIN_NAME]" at bounding box center [495, 143] width 694 height 26
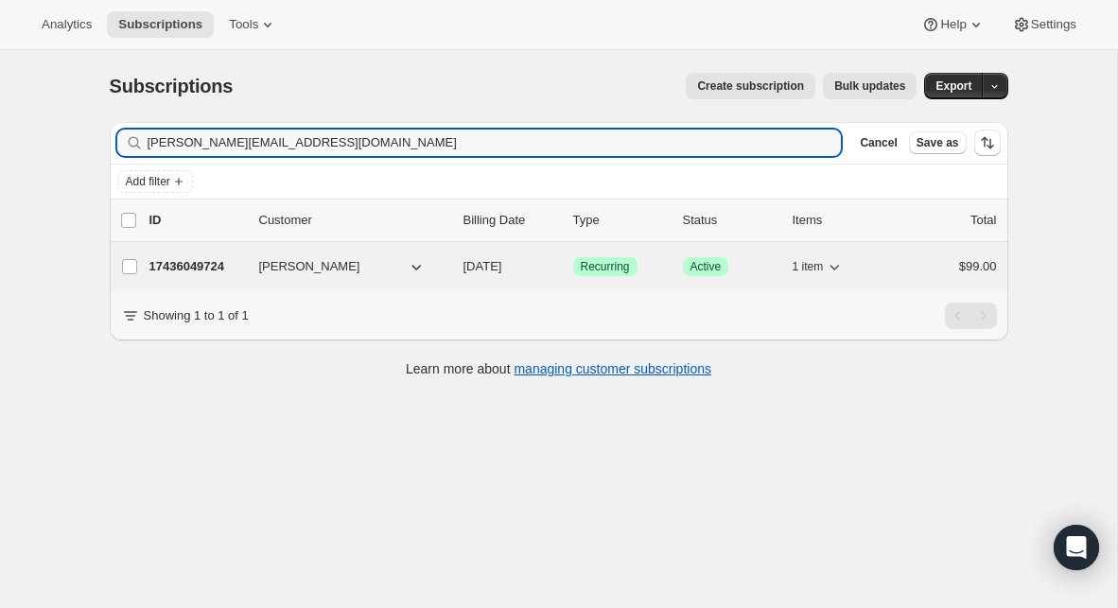
type input "[PERSON_NAME][EMAIL_ADDRESS][DOMAIN_NAME]"
click at [205, 268] on p "17436049724" at bounding box center [196, 266] width 95 height 19
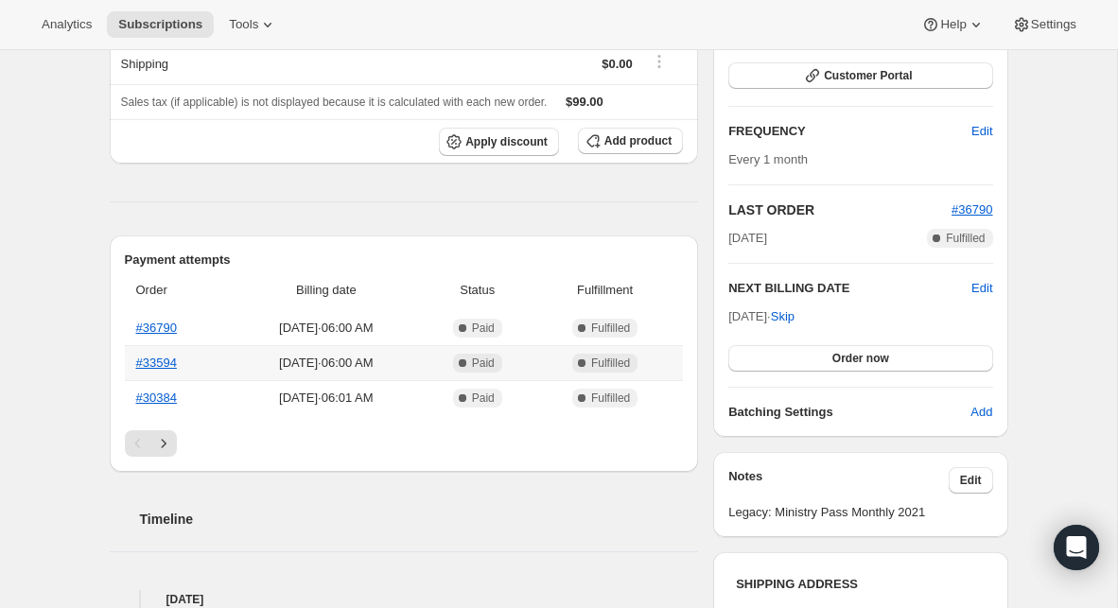
scroll to position [309, 0]
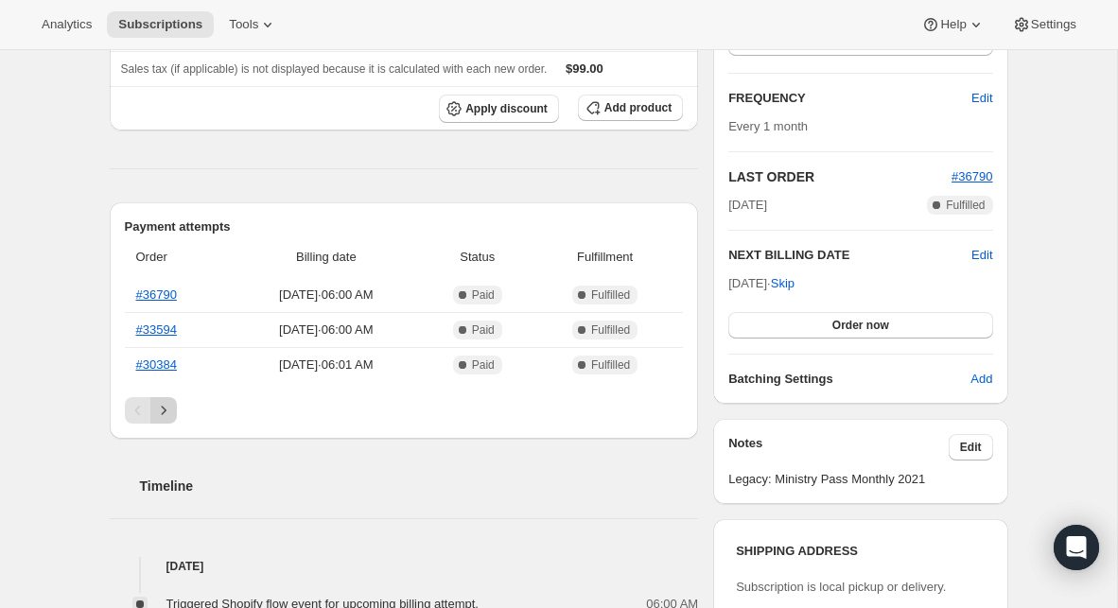
click at [173, 414] on button "Next" at bounding box center [163, 410] width 26 height 26
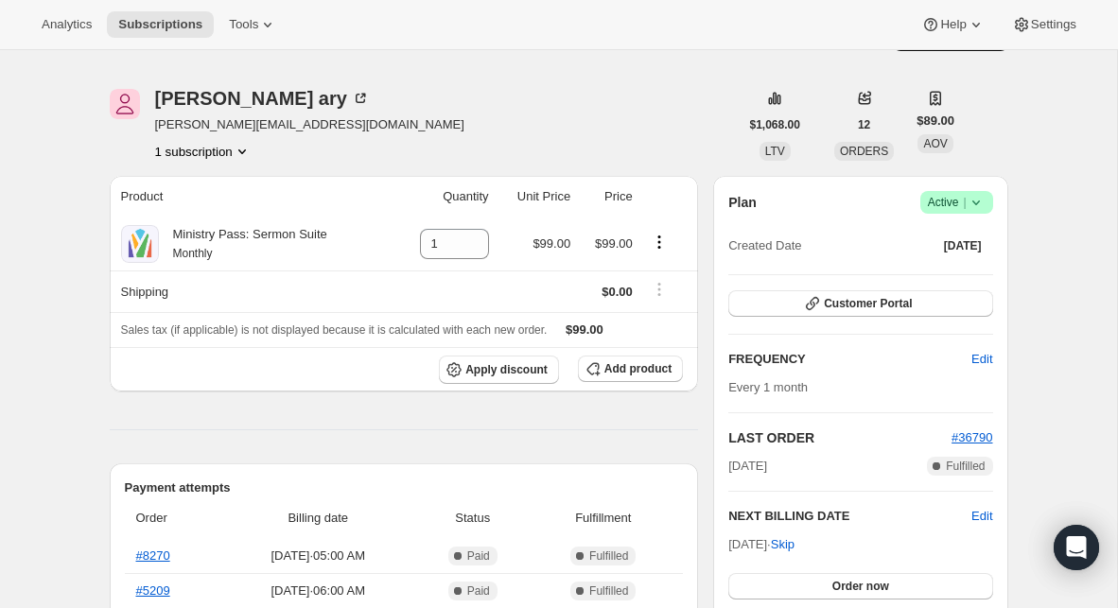
scroll to position [43, 0]
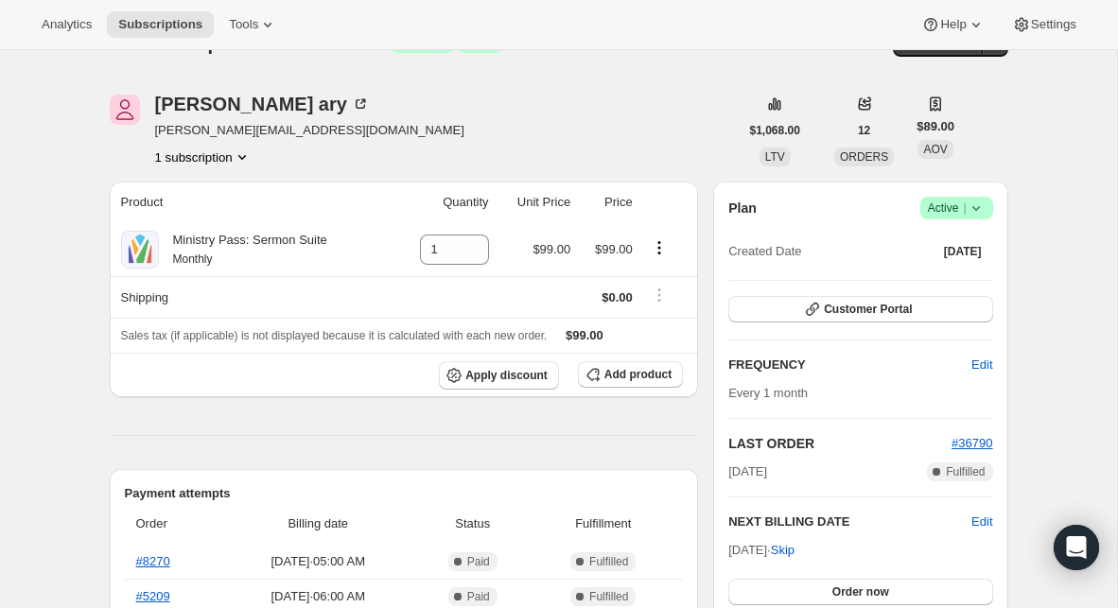
click at [989, 206] on span "Success Active |" at bounding box center [956, 208] width 73 height 23
click at [947, 270] on span "Cancel subscription" at bounding box center [950, 277] width 107 height 14
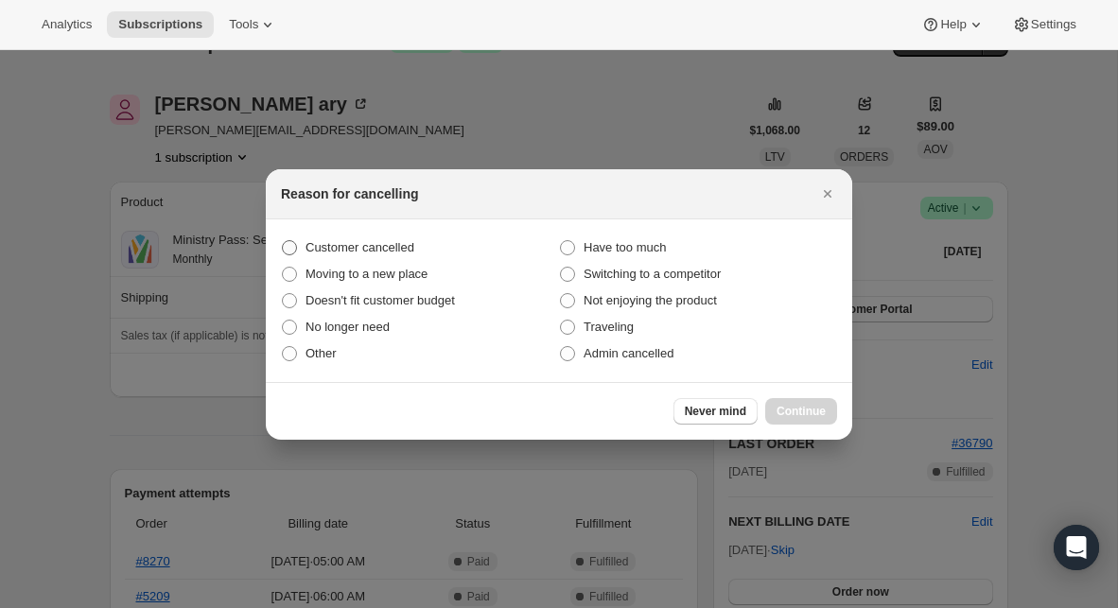
click at [398, 239] on span "Customer cancelled" at bounding box center [359, 247] width 109 height 19
